Goal: Task Accomplishment & Management: Manage account settings

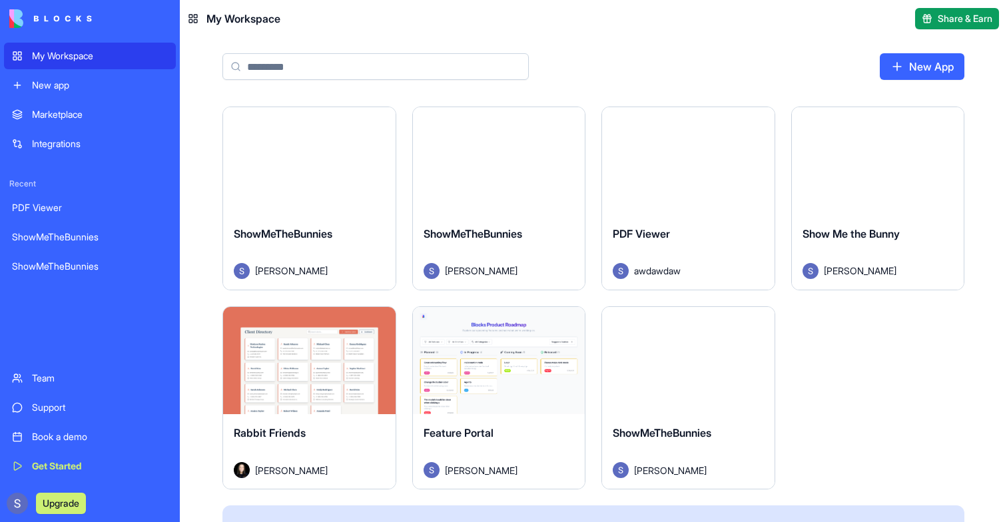
click at [322, 158] on button "Launch" at bounding box center [309, 161] width 100 height 27
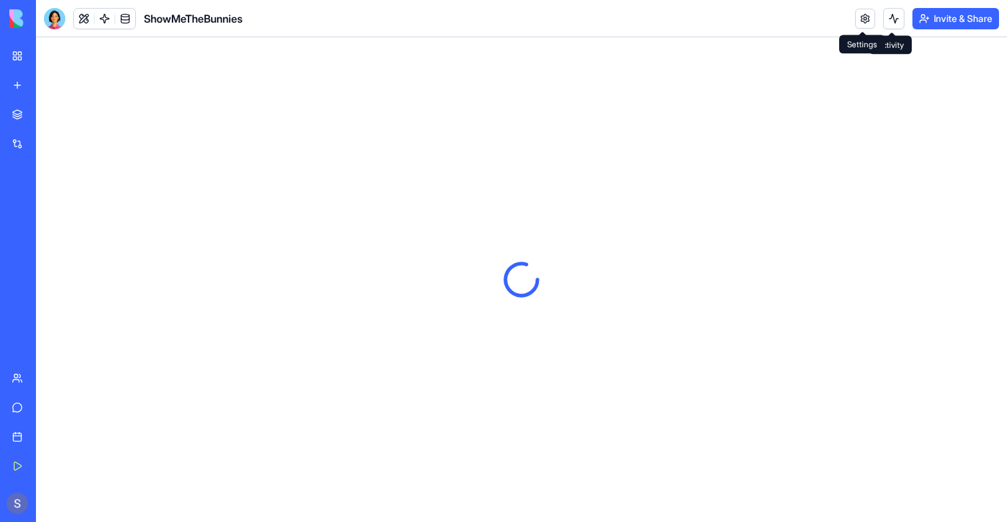
click at [861, 8] on div "Invite & Share" at bounding box center [927, 18] width 144 height 21
click at [861, 12] on link at bounding box center [865, 19] width 20 height 20
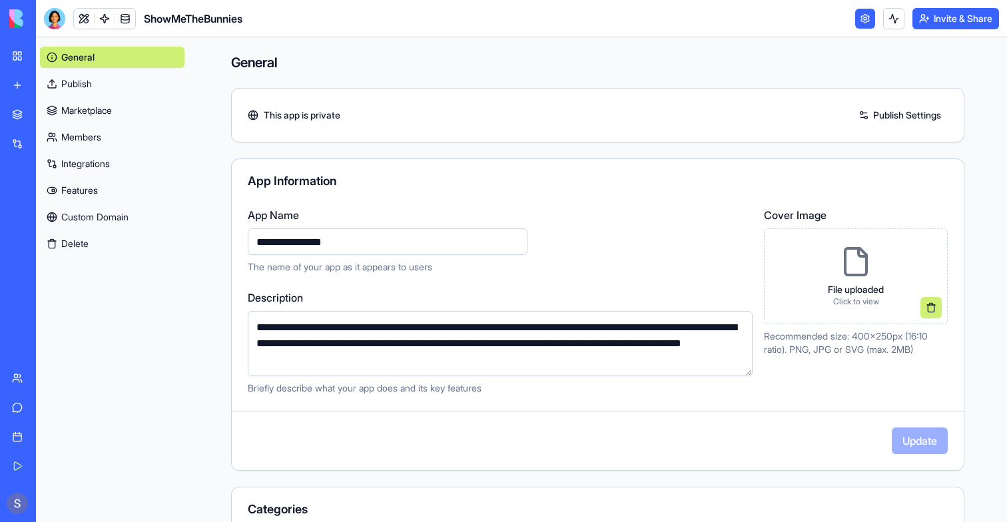
click at [69, 168] on link "Integrations" at bounding box center [112, 163] width 144 height 21
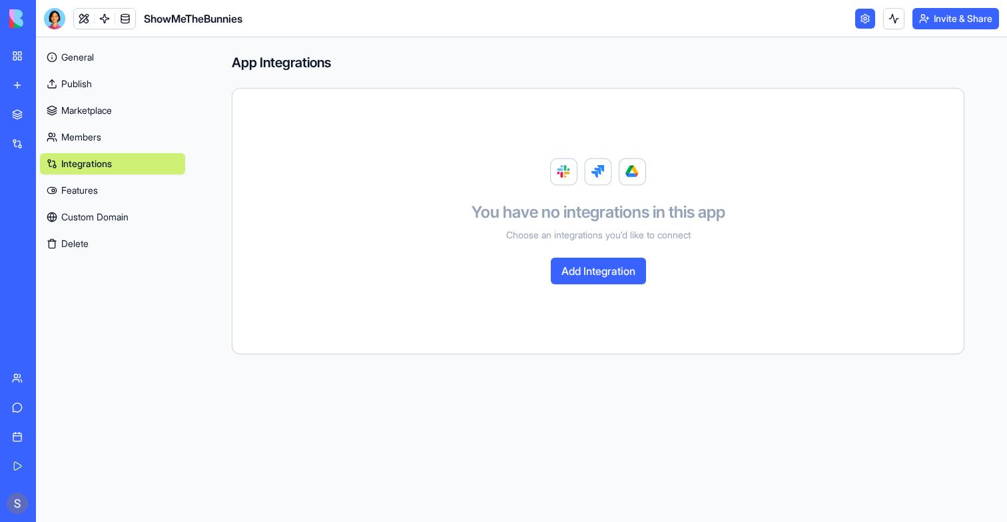
click at [86, 212] on link "Custom Domain" at bounding box center [112, 216] width 145 height 21
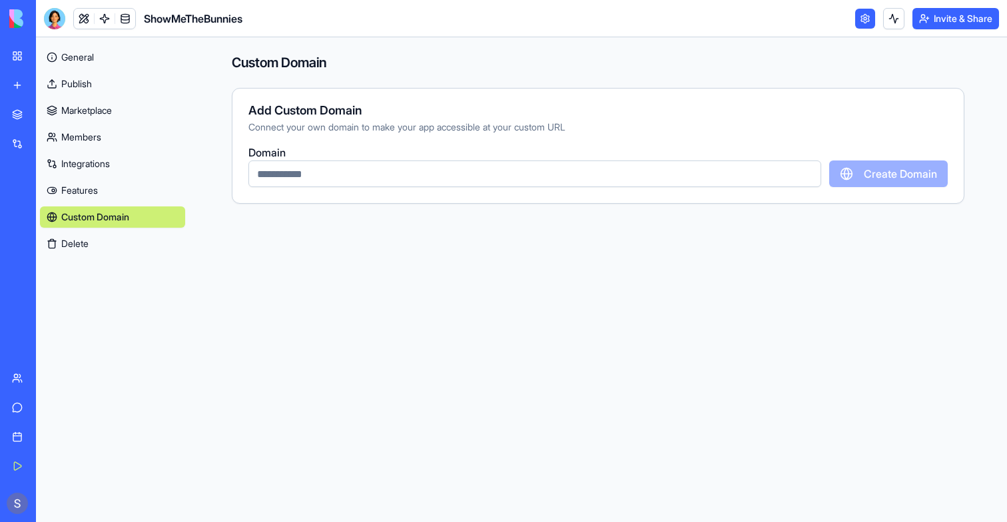
click at [15, 47] on link "My Workspace" at bounding box center [30, 56] width 53 height 27
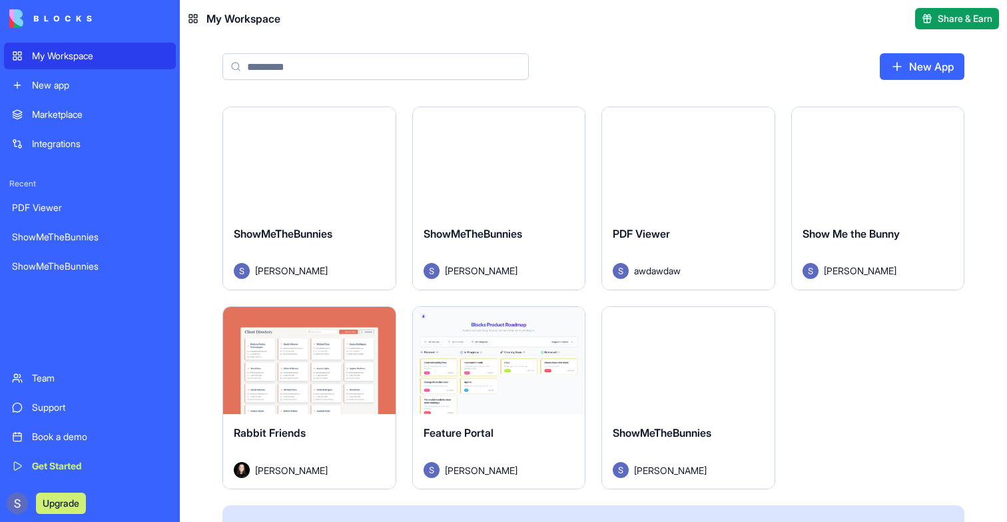
click at [512, 201] on div "Launch" at bounding box center [499, 161] width 172 height 108
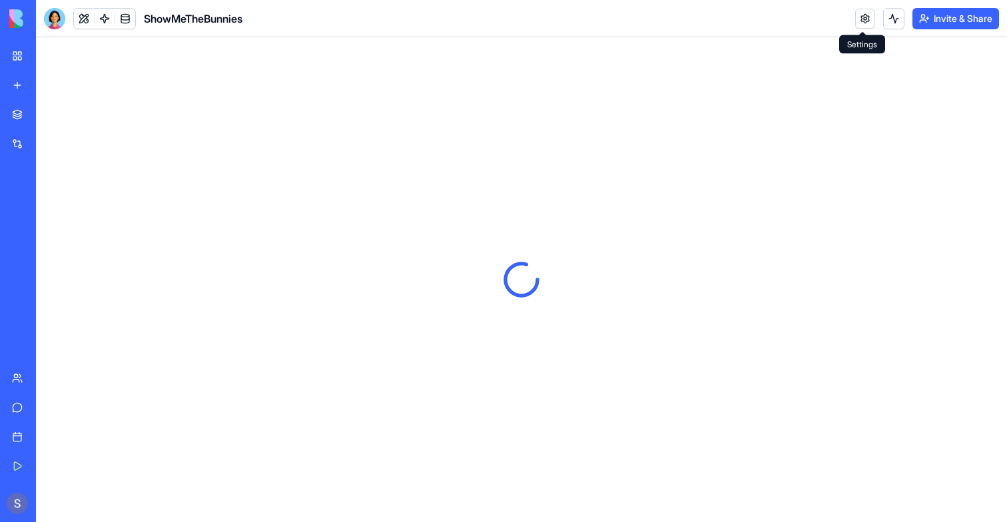
click at [859, 21] on link at bounding box center [865, 19] width 20 height 20
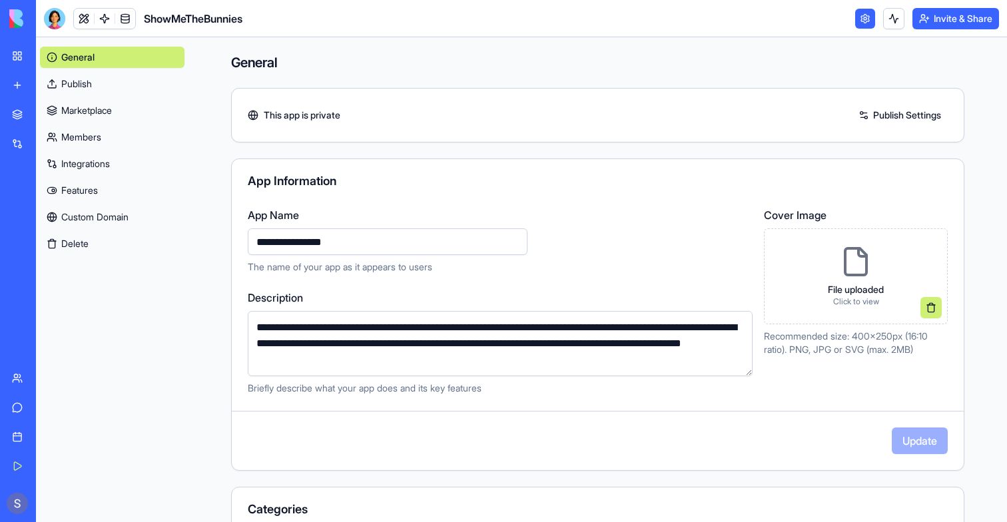
click at [89, 171] on link "Integrations" at bounding box center [112, 163] width 144 height 21
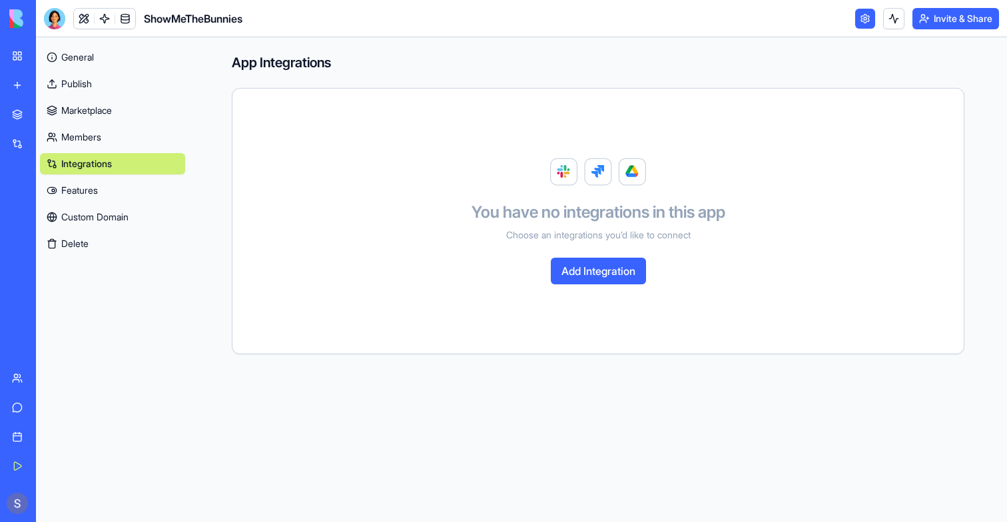
click at [89, 207] on link "Custom Domain" at bounding box center [112, 216] width 145 height 21
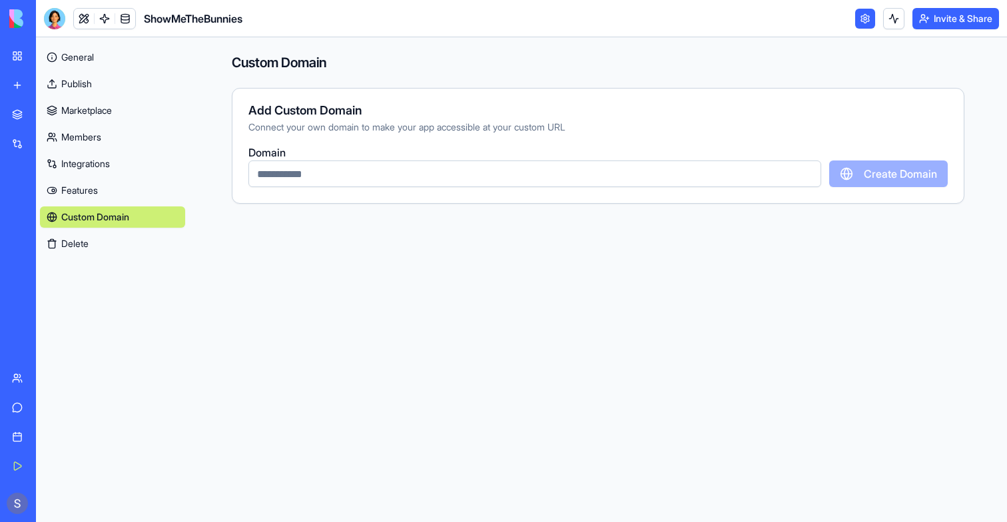
click at [11, 49] on link "My Workspace" at bounding box center [30, 56] width 53 height 27
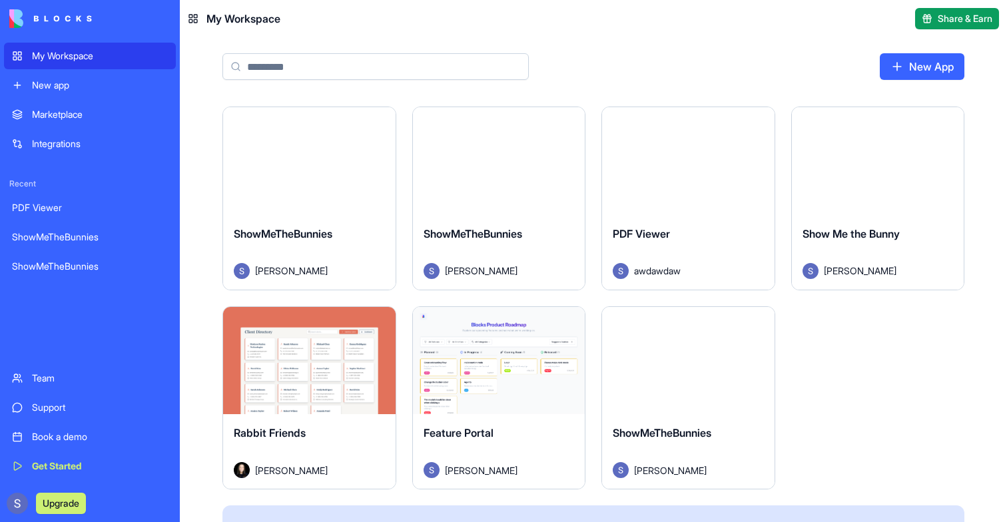
click at [867, 180] on div "Launch" at bounding box center [878, 161] width 172 height 108
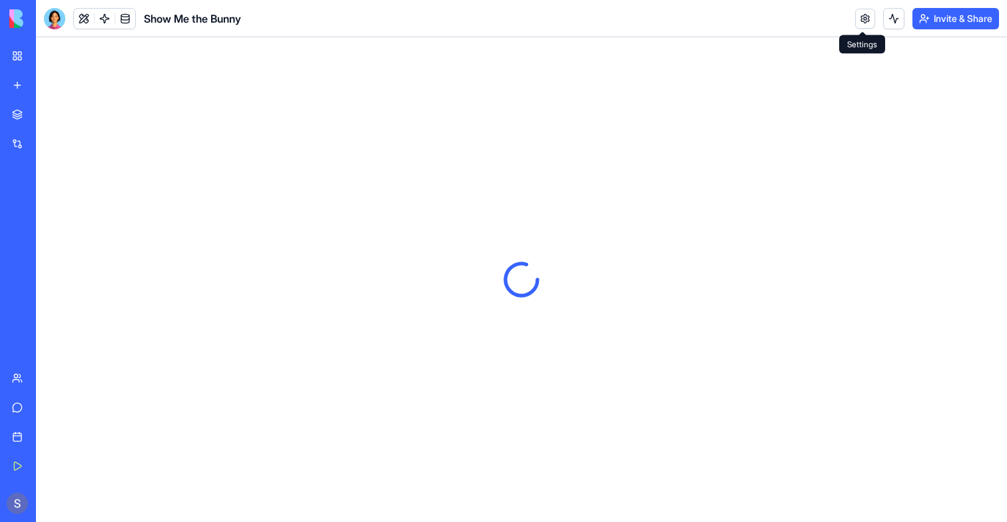
click at [869, 25] on link at bounding box center [865, 19] width 20 height 20
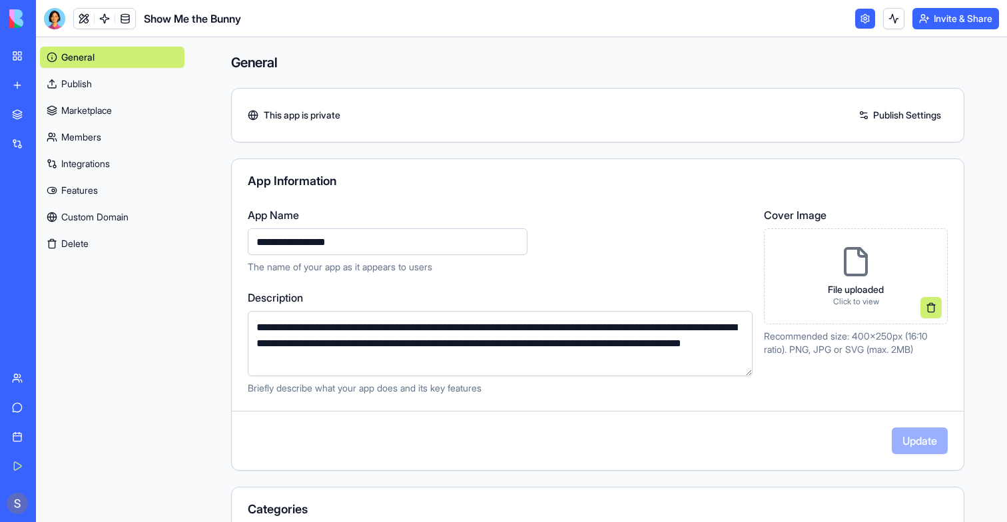
click at [81, 211] on link "Custom Domain" at bounding box center [112, 216] width 144 height 21
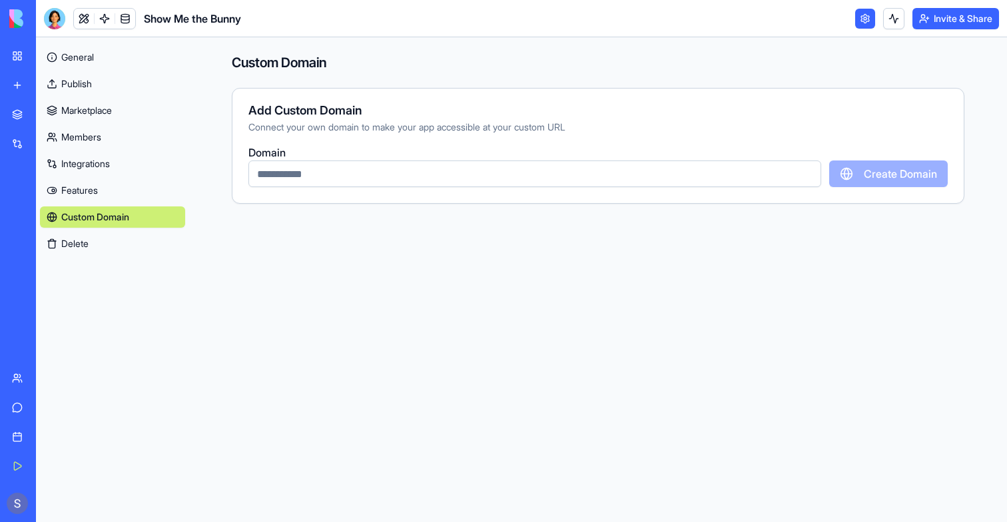
click at [21, 48] on link "My Workspace" at bounding box center [30, 56] width 53 height 27
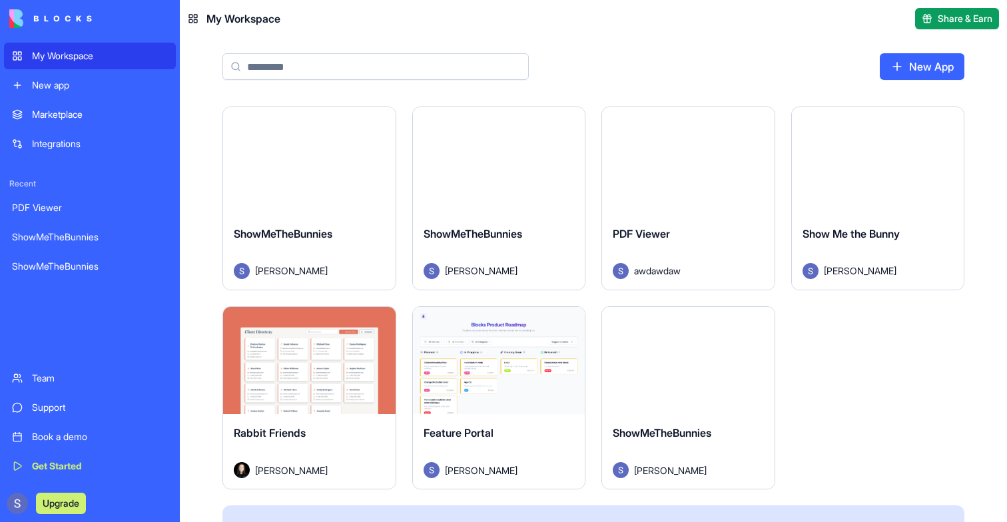
click at [748, 164] on div "Launch" at bounding box center [688, 161] width 172 height 108
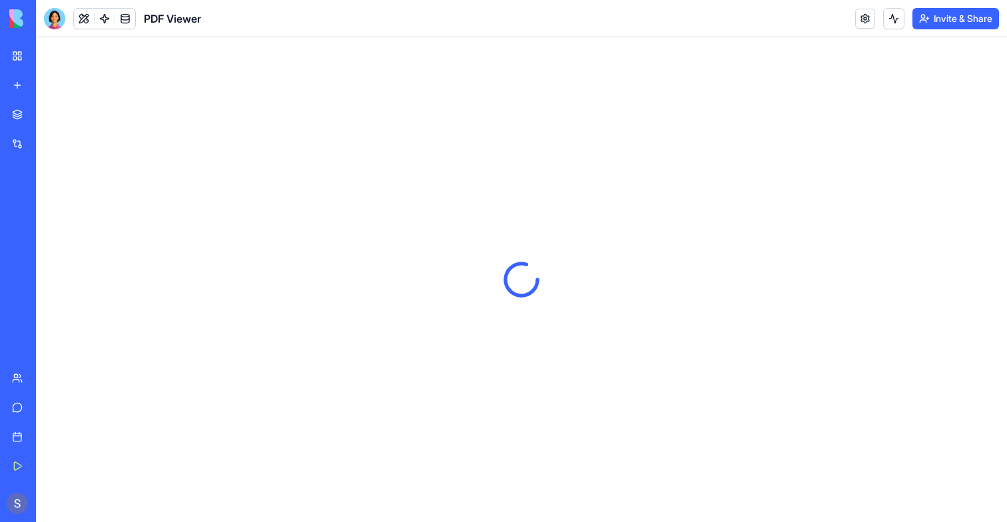
click at [859, 29] on header "PDF Viewer Invite & Share" at bounding box center [521, 18] width 971 height 37
click at [859, 25] on link at bounding box center [865, 19] width 20 height 20
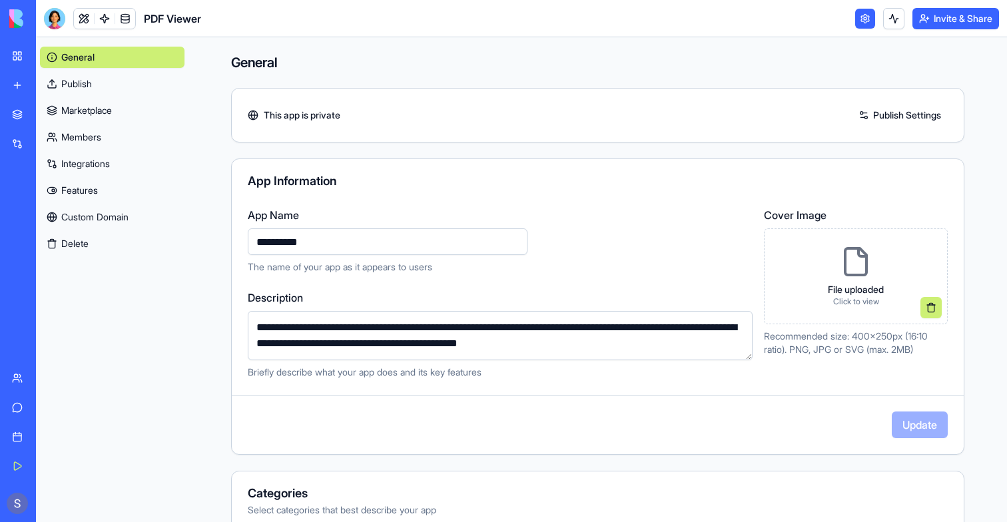
click at [91, 220] on link "Custom Domain" at bounding box center [112, 216] width 144 height 21
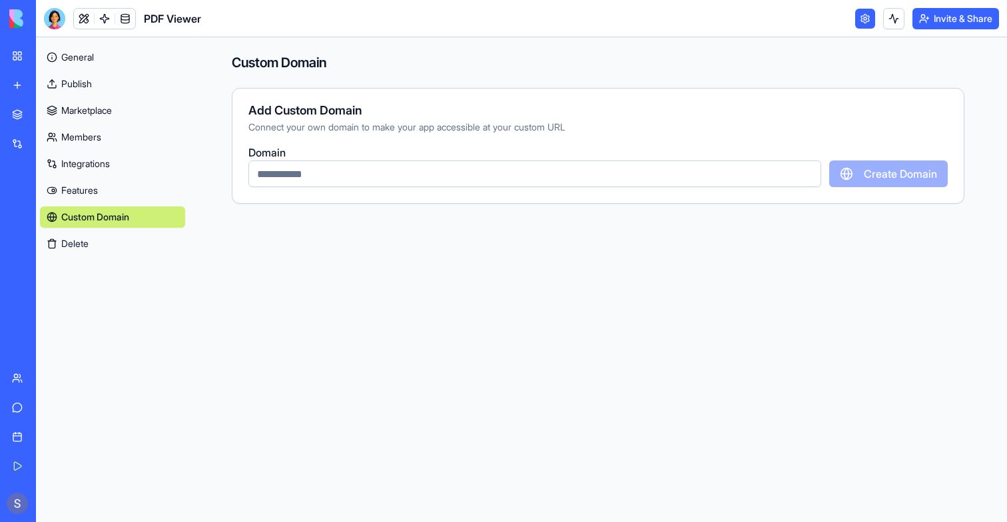
click at [17, 142] on link "Integrations" at bounding box center [30, 143] width 53 height 27
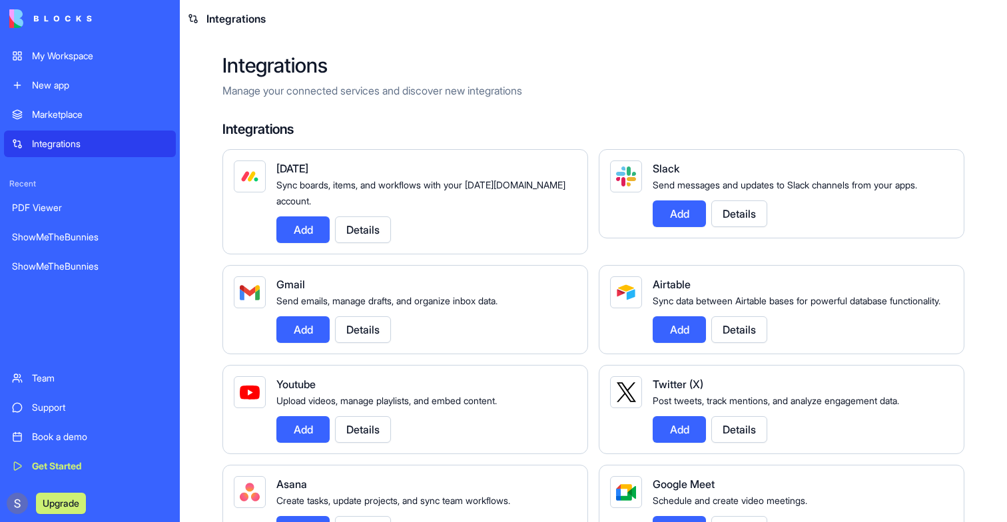
click at [67, 43] on link "My Workspace" at bounding box center [90, 56] width 172 height 27
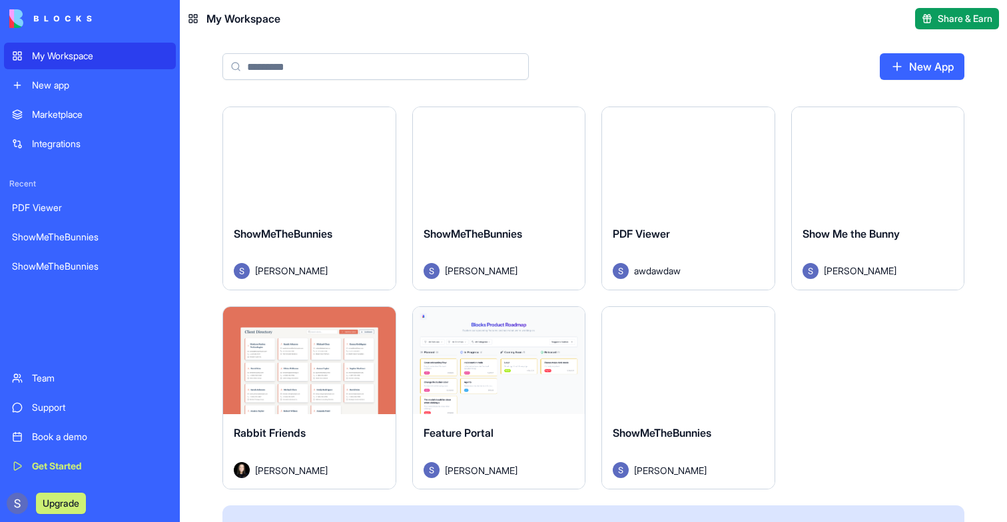
click at [316, 359] on button "Launch" at bounding box center [309, 360] width 100 height 27
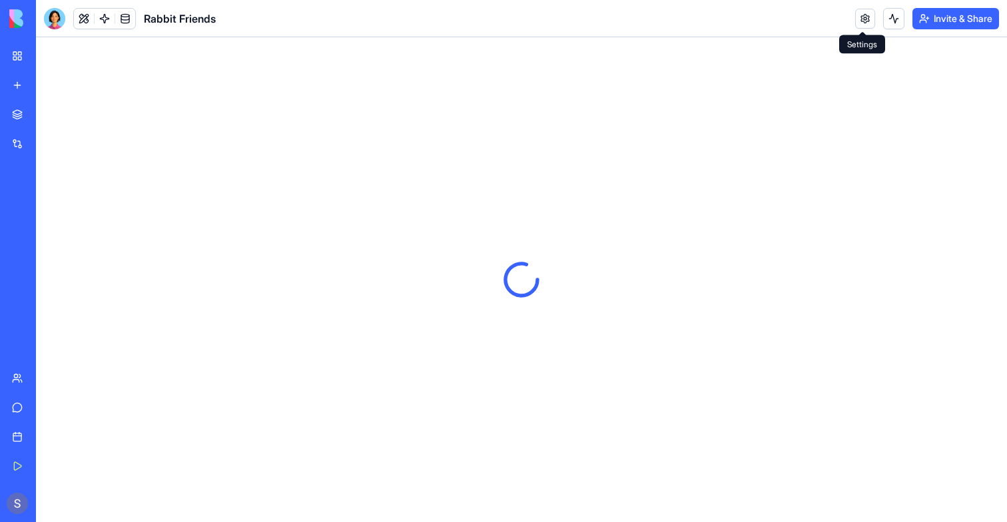
click at [865, 17] on link at bounding box center [865, 19] width 20 height 20
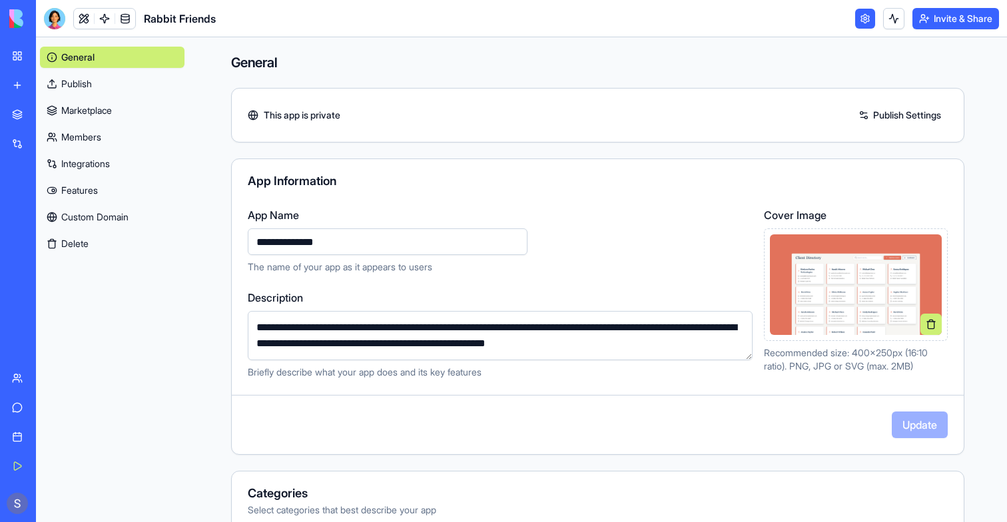
click at [91, 209] on link "Custom Domain" at bounding box center [112, 216] width 144 height 21
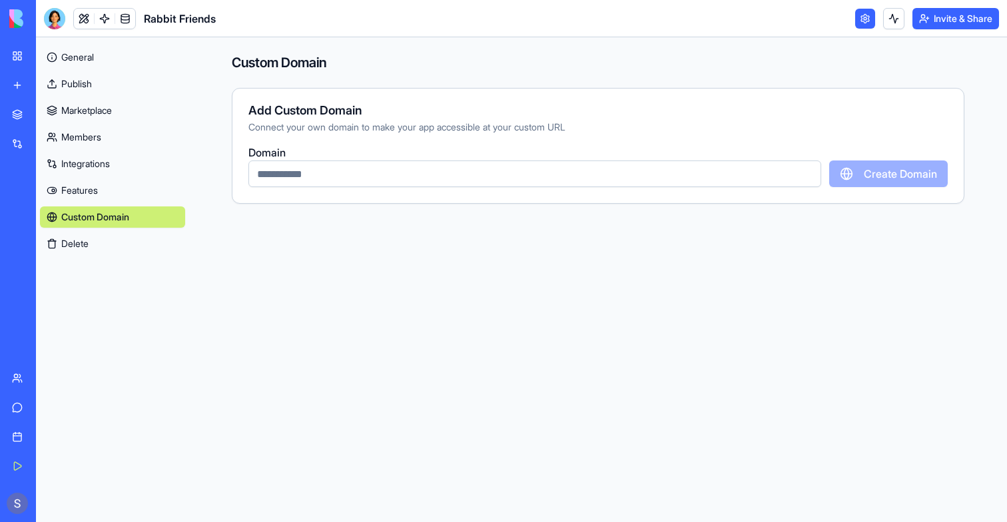
click at [16, 51] on link "My Workspace" at bounding box center [30, 56] width 53 height 27
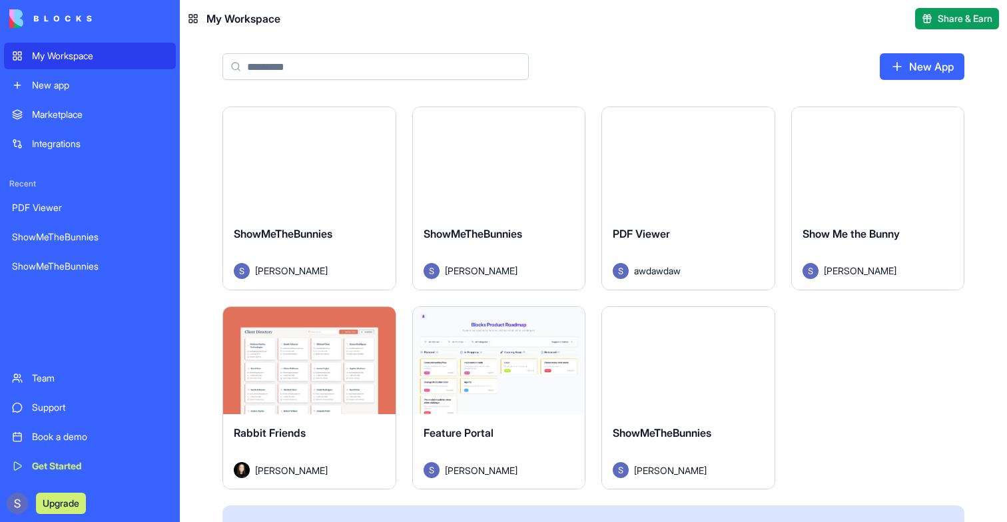
click at [755, 350] on div "Launch" at bounding box center [688, 361] width 172 height 108
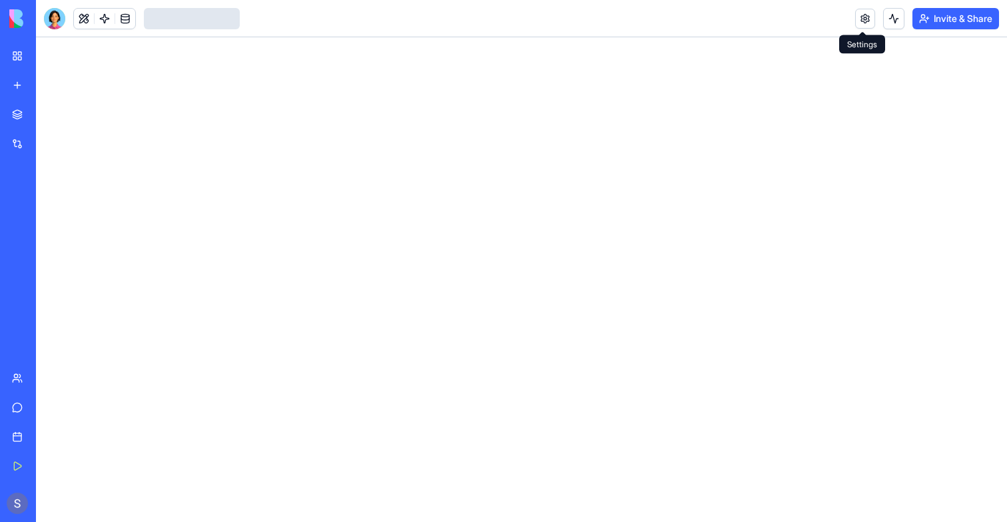
click at [859, 27] on link at bounding box center [865, 19] width 20 height 20
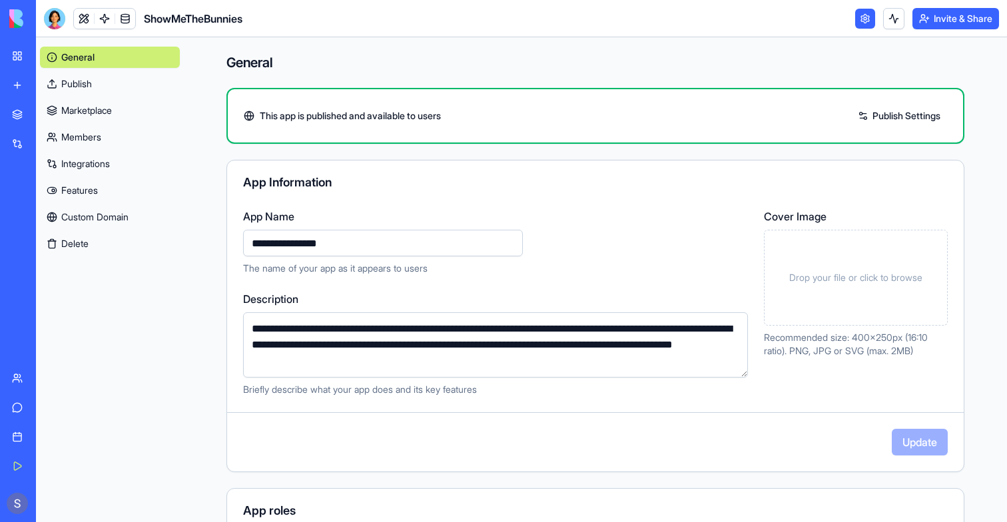
click at [74, 216] on link "Custom Domain" at bounding box center [110, 216] width 140 height 21
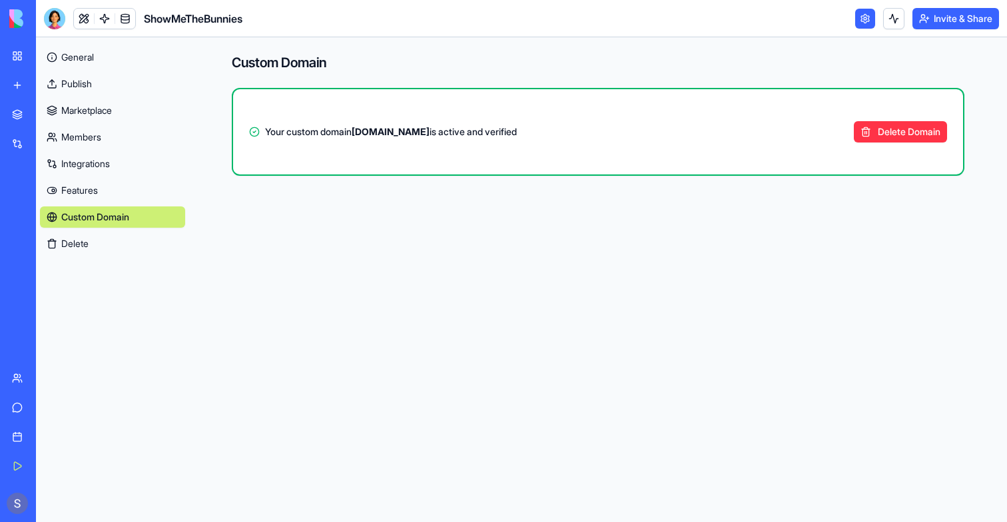
drag, startPoint x: 360, startPoint y: 134, endPoint x: 473, endPoint y: 133, distance: 113.8
click at [473, 133] on span "Your custom domain [DOMAIN_NAME] is active and verified" at bounding box center [391, 131] width 252 height 13
copy strong "[DOMAIN_NAME]"
click at [87, 17] on link at bounding box center [84, 19] width 20 height 20
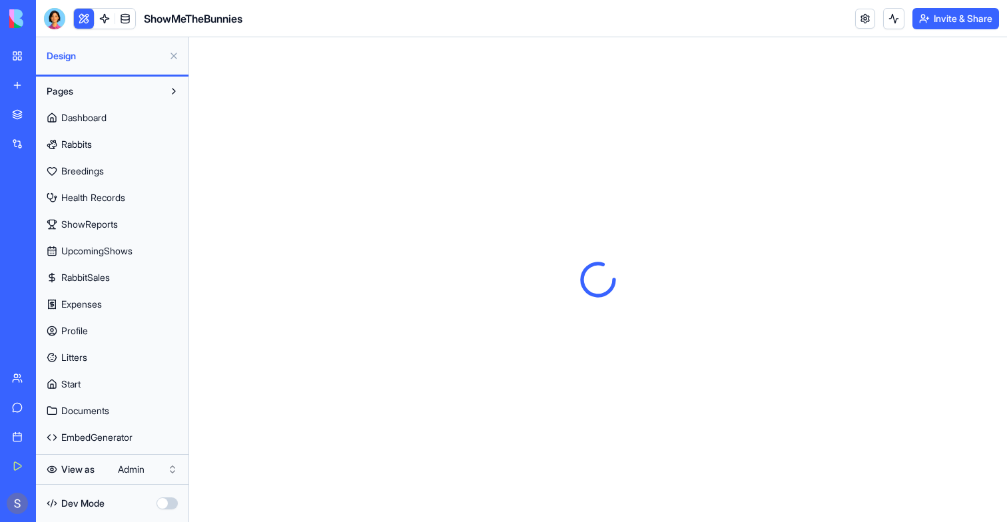
click at [176, 61] on button at bounding box center [173, 55] width 21 height 21
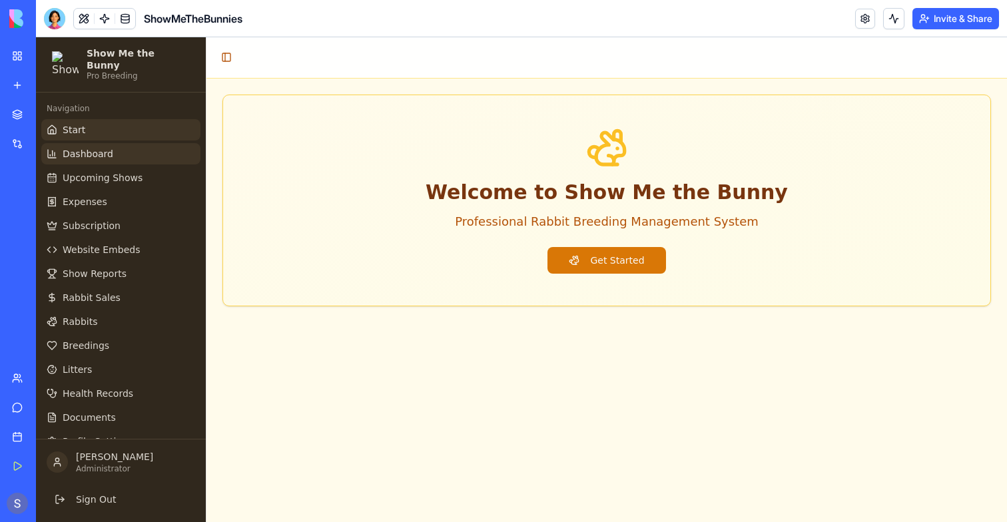
click at [117, 146] on link "Dashboard" at bounding box center [120, 153] width 159 height 21
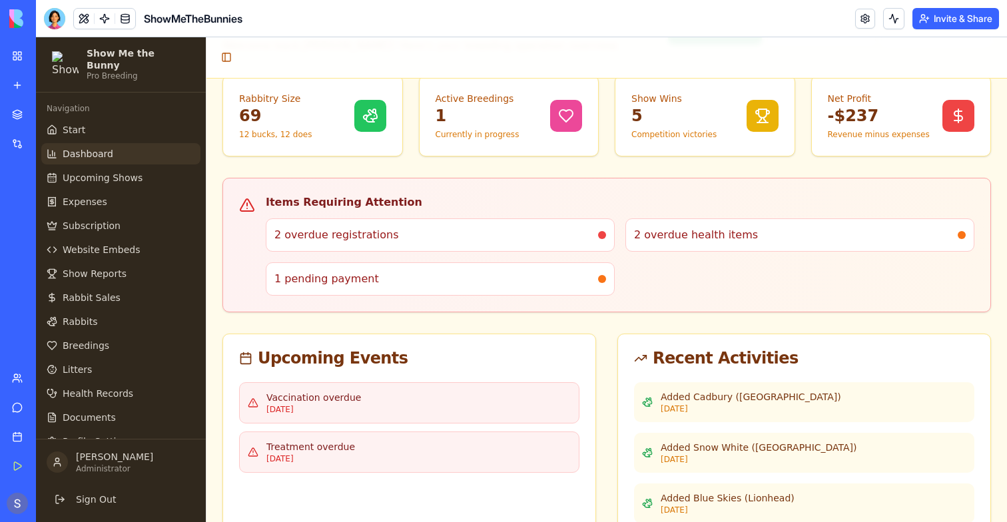
scroll to position [220, 0]
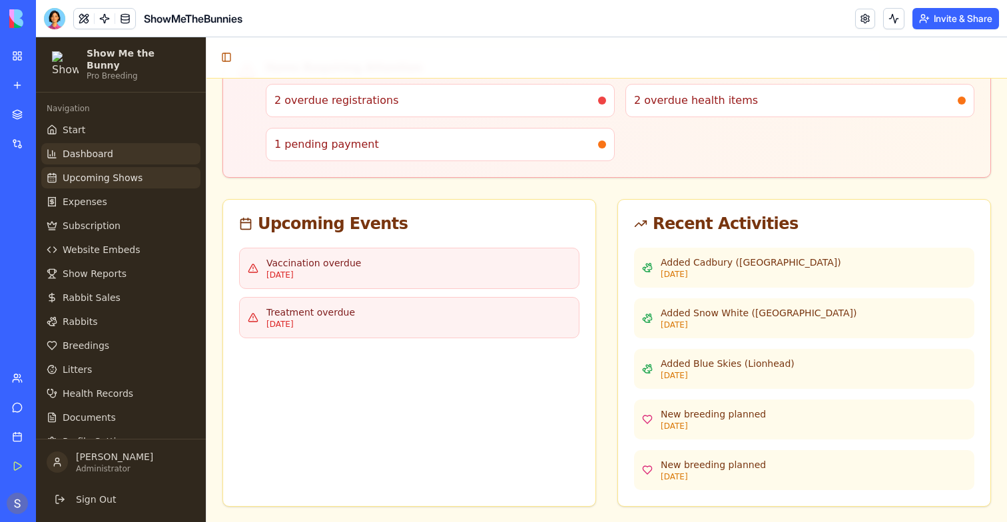
click at [91, 179] on link "Upcoming Shows" at bounding box center [120, 177] width 159 height 21
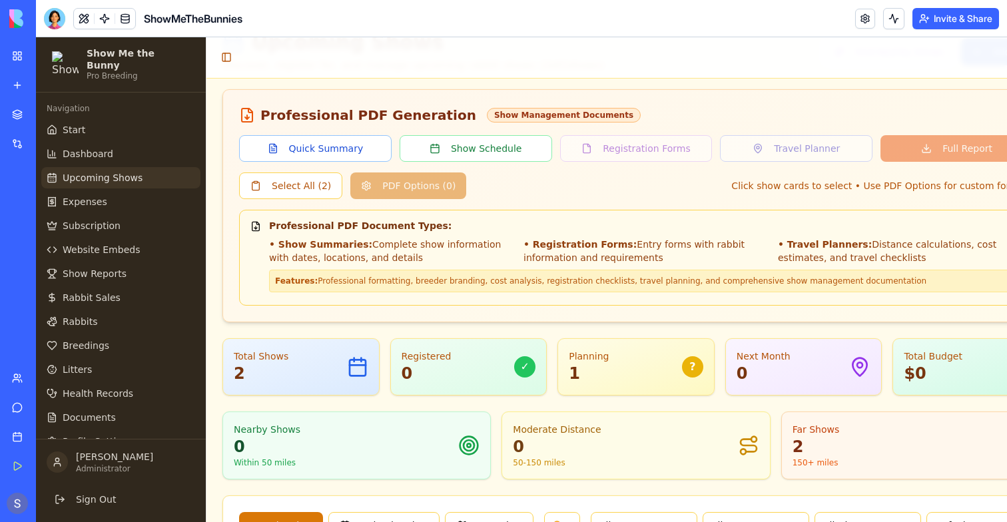
scroll to position [63, 0]
click at [163, 311] on link "Rabbits" at bounding box center [120, 321] width 159 height 21
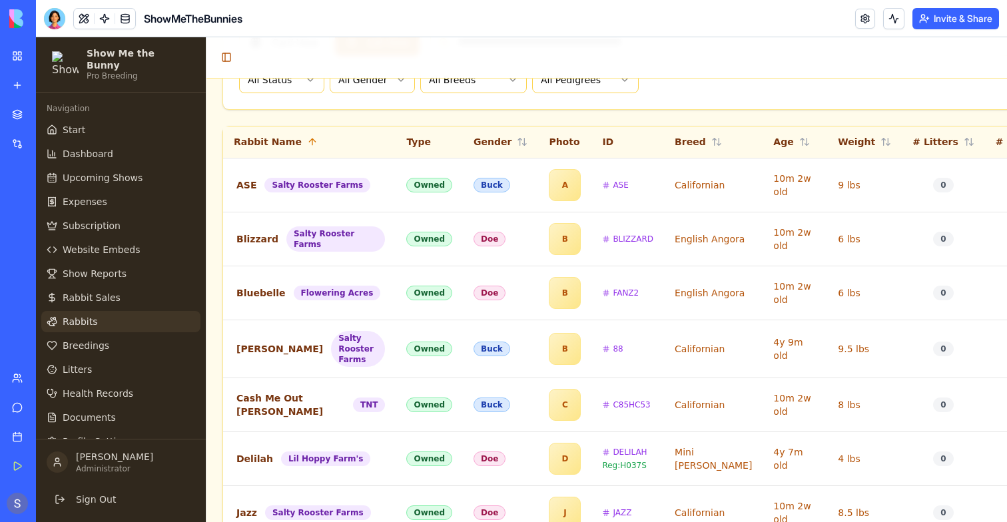
scroll to position [400, 172]
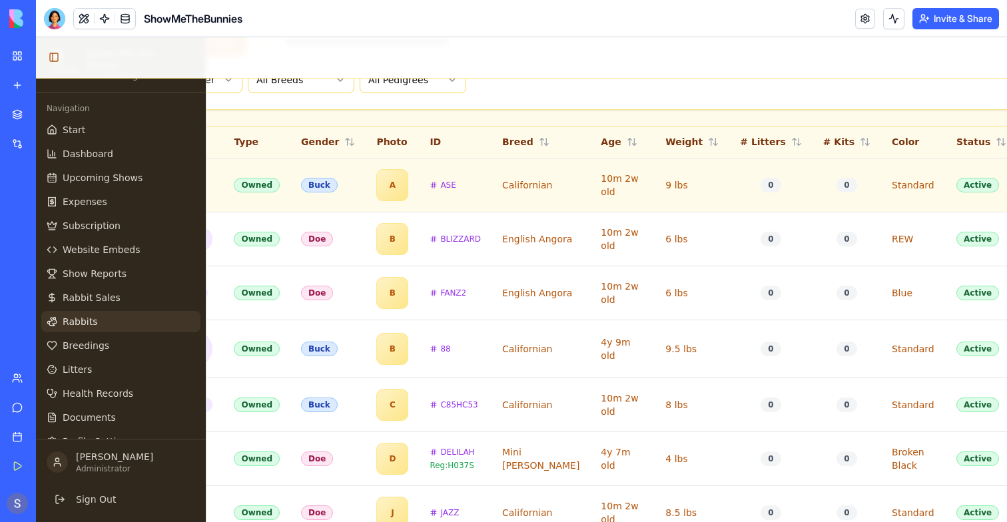
click at [881, 182] on td "Standard" at bounding box center [913, 185] width 65 height 54
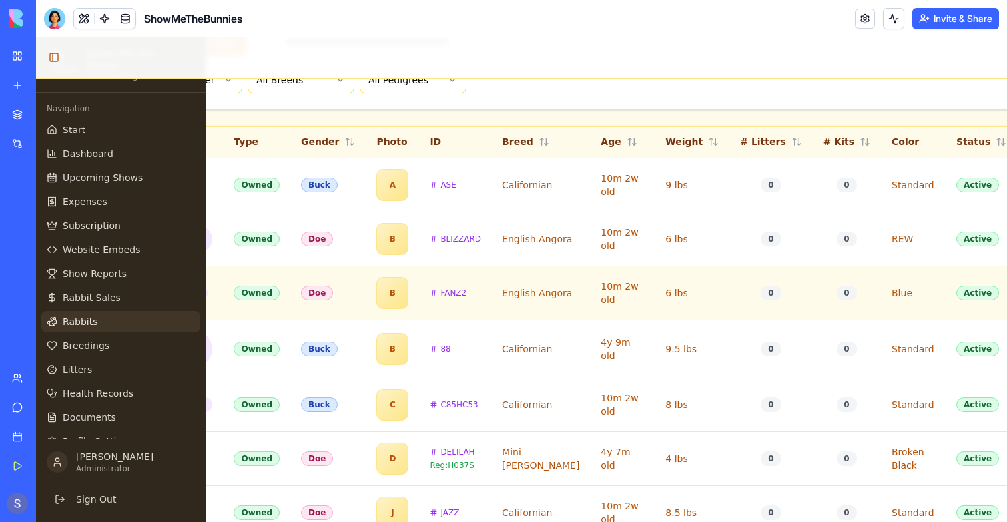
scroll to position [400, 0]
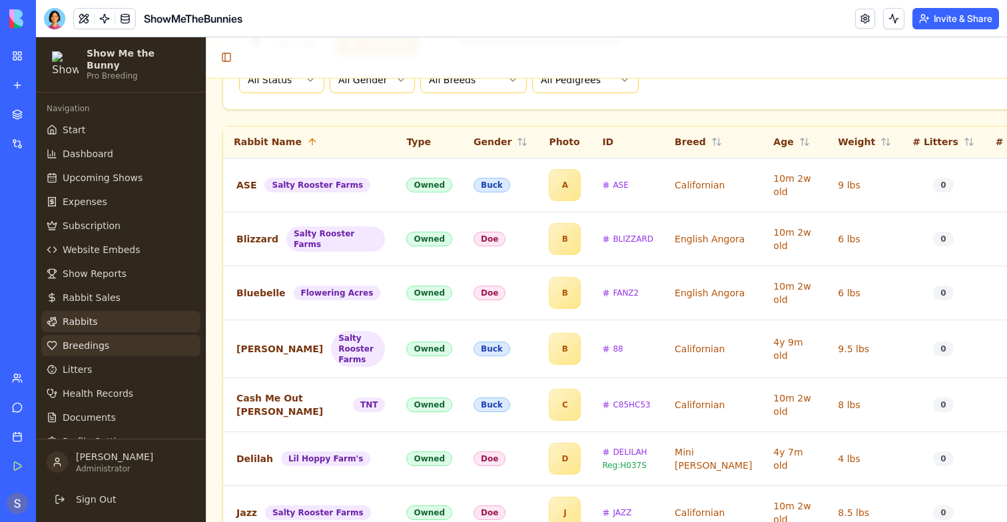
click at [66, 346] on link "Breedings" at bounding box center [120, 345] width 159 height 21
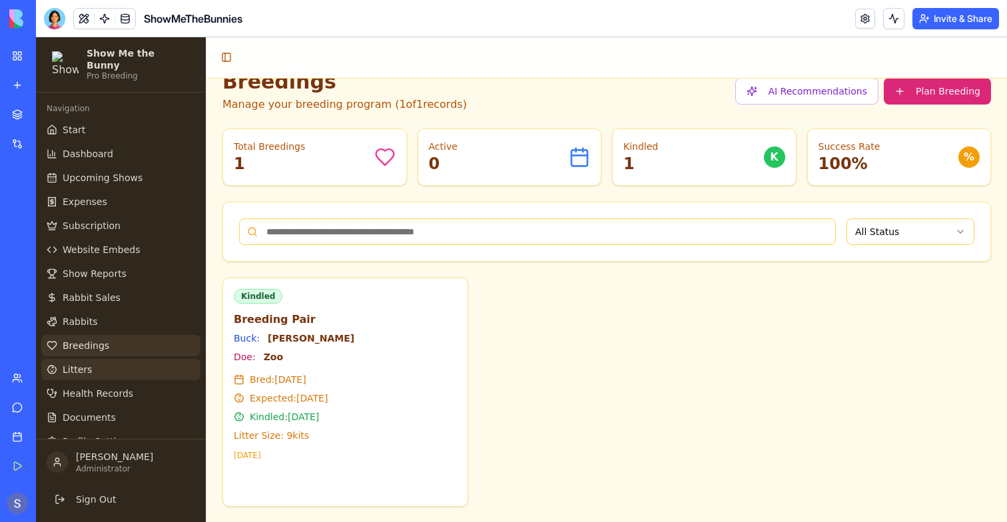
click at [66, 363] on span "Litters" at bounding box center [77, 369] width 29 height 13
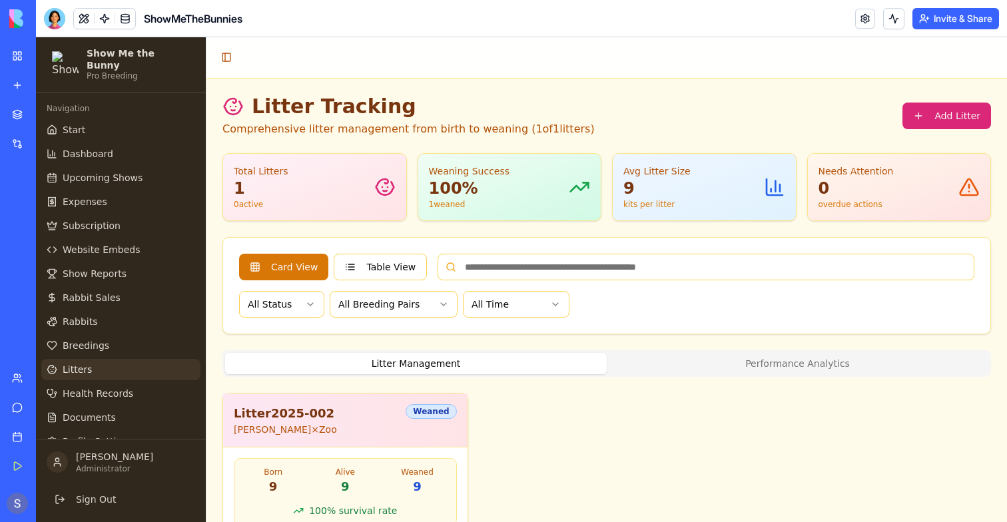
click at [985, 23] on button "Invite & Share" at bounding box center [955, 18] width 87 height 21
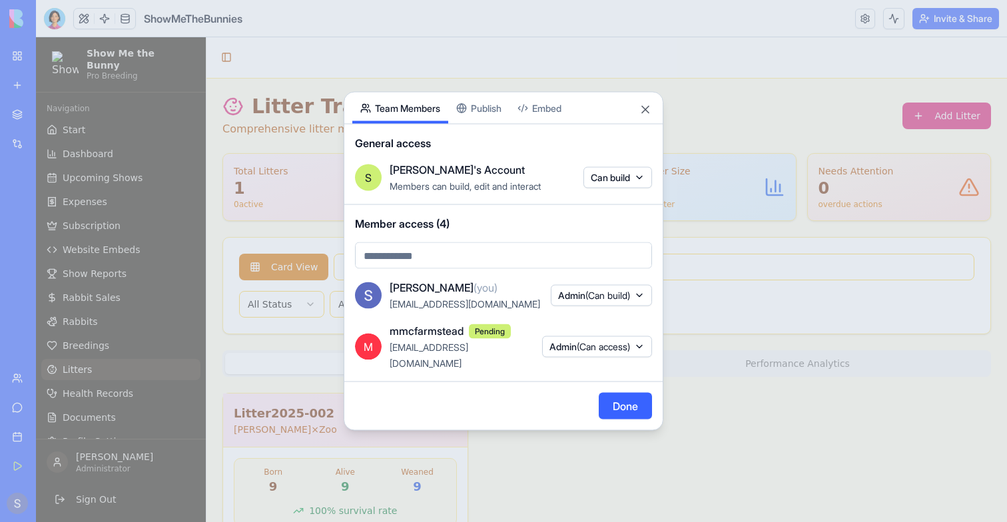
click at [463, 134] on div "General access S [PERSON_NAME]'s Account Members can build, edit and interact C…" at bounding box center [503, 164] width 318 height 81
click at [485, 115] on body "My Workspace New app Marketplace Integrations Recent PDF Viewer ShowMeTheBunnie…" at bounding box center [503, 261] width 1007 height 522
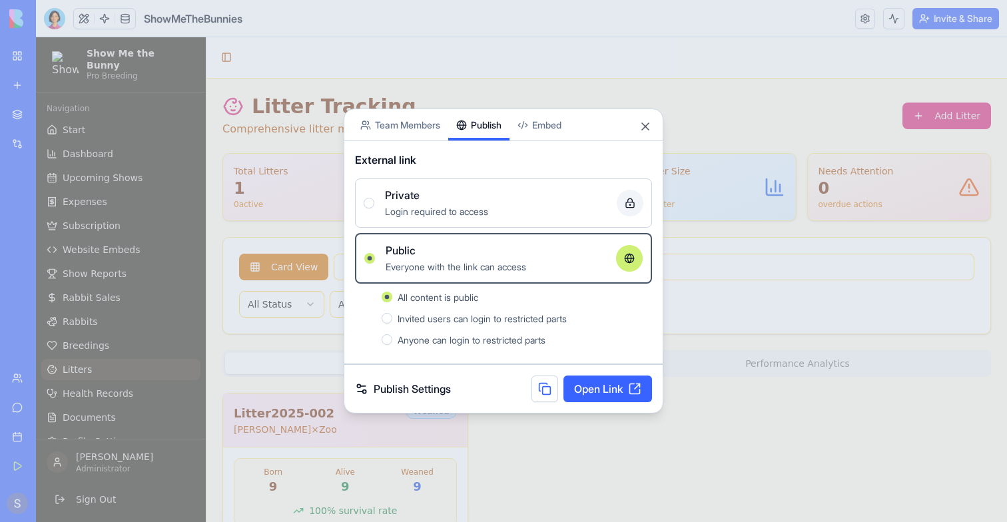
click at [423, 314] on span "Invited users can login to restricted parts" at bounding box center [481, 318] width 169 height 11
click at [392, 314] on button "Invited users can login to restricted parts" at bounding box center [386, 318] width 11 height 11
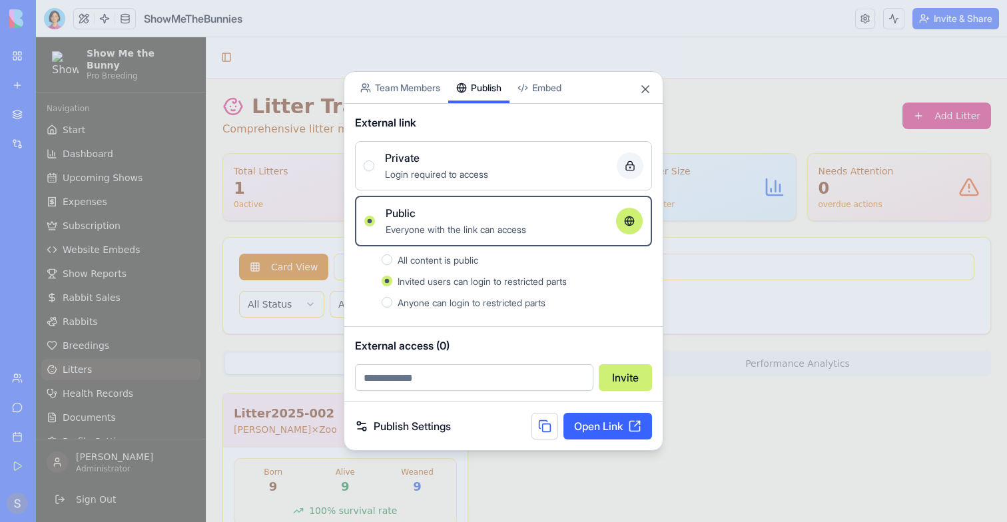
type button "false"
click at [395, 297] on div "Anyone can login to restricted parts" at bounding box center [516, 302] width 270 height 16
click at [392, 297] on button "Anyone can login to restricted parts" at bounding box center [386, 302] width 11 height 11
type button "true"
click at [420, 256] on span "All content is public" at bounding box center [437, 259] width 81 height 11
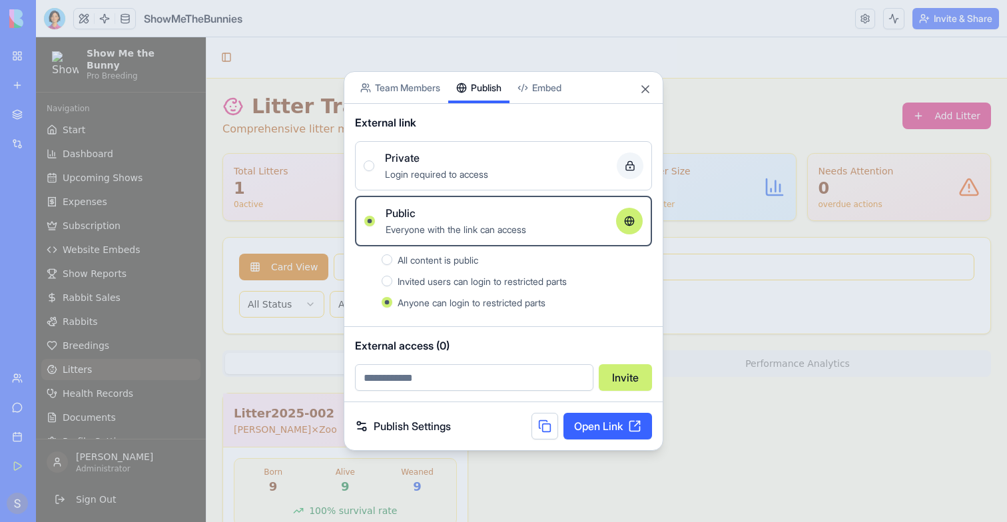
click at [392, 256] on button "All content is public" at bounding box center [386, 259] width 11 height 11
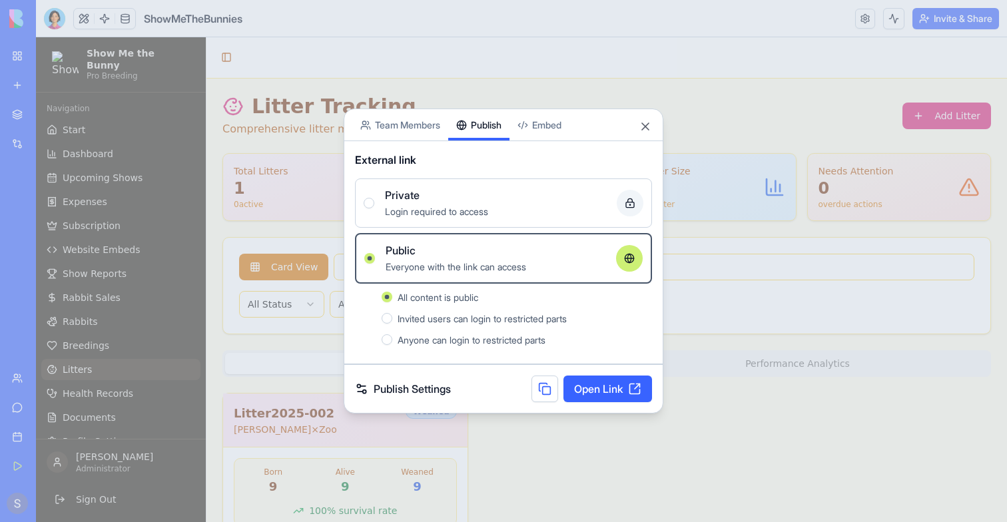
type button "null"
click at [731, 445] on div at bounding box center [503, 261] width 1007 height 522
